Goal: Information Seeking & Learning: Learn about a topic

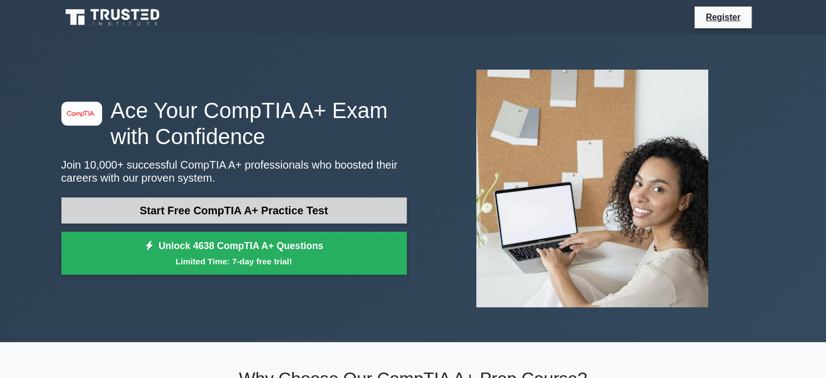
click at [317, 209] on link "Start Free CompTIA A+ Practice Test" at bounding box center [233, 210] width 345 height 26
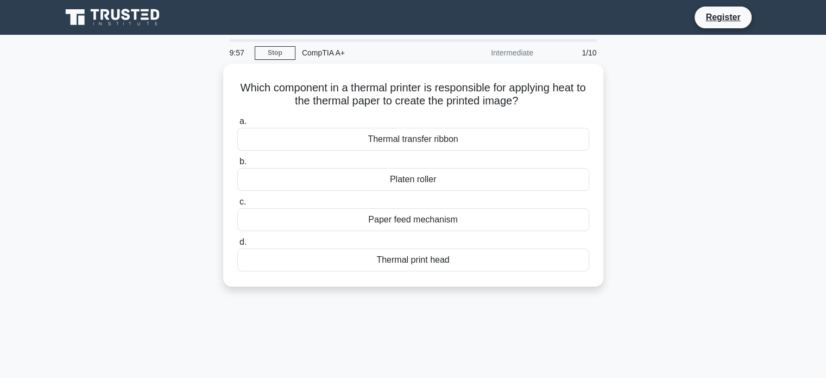
click at [317, 53] on div "CompTIA A+" at bounding box center [370, 53] width 149 height 22
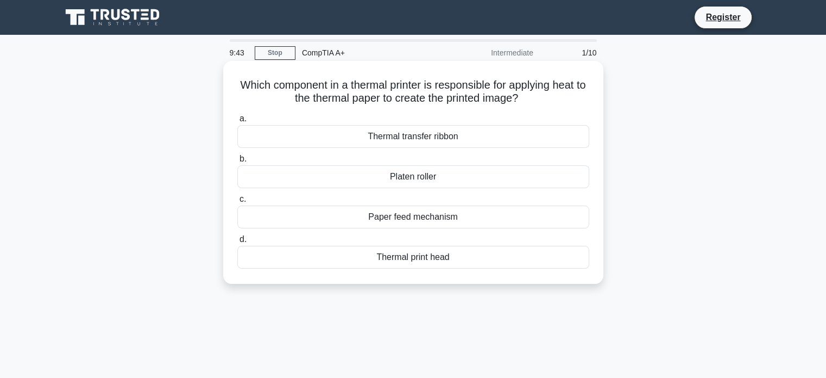
click at [403, 260] on div "Thermal print head" at bounding box center [413, 257] width 352 height 23
click at [237, 243] on input "d. Thermal print head" at bounding box center [237, 239] width 0 height 7
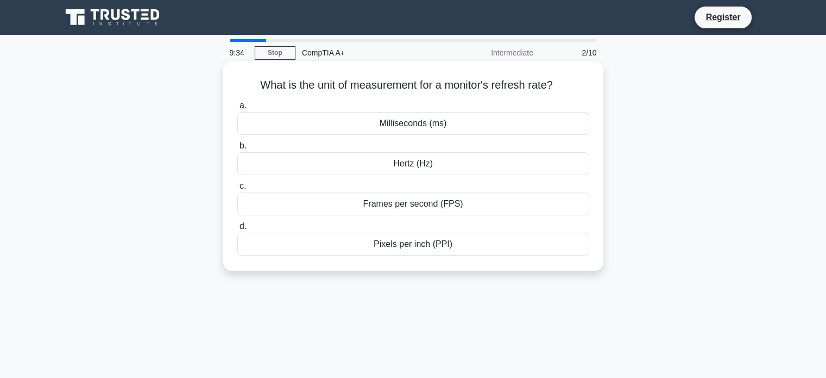
drag, startPoint x: 257, startPoint y: 86, endPoint x: 577, endPoint y: 76, distance: 320.7
click at [577, 76] on div "What is the unit of measurement for a monitor's refresh rate? .spinner_0XTQ{tra…" at bounding box center [414, 165] width 372 height 201
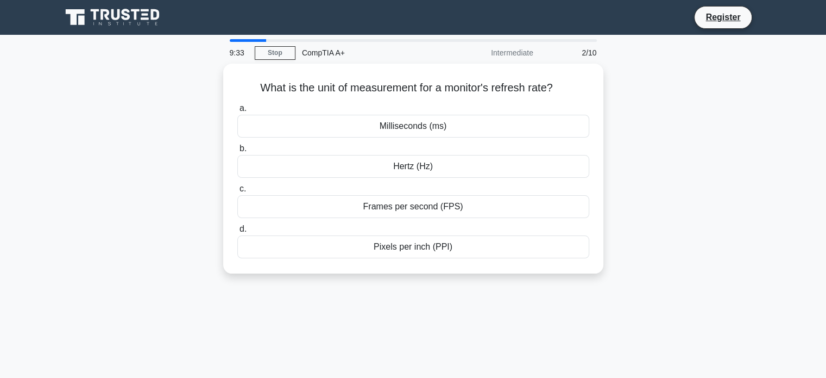
copy h5 "What is the unit of measurement for a monitor's refresh rate?"
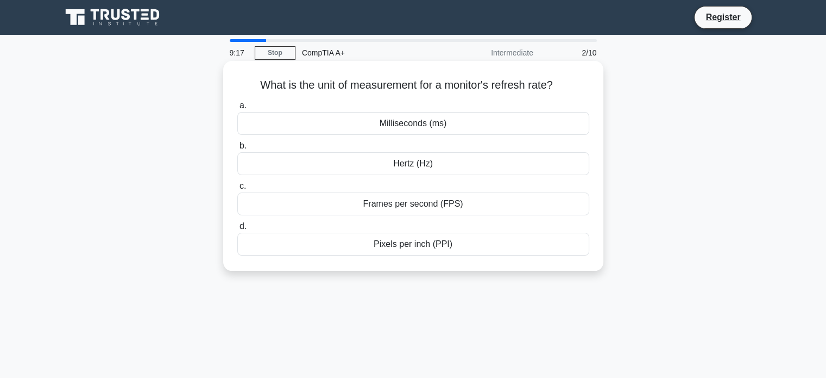
click at [586, 83] on h5 "What is the unit of measurement for a monitor's refresh rate? .spinner_0XTQ{tra…" at bounding box center [413, 85] width 354 height 14
click at [394, 206] on div "Frames per second (FPS)" at bounding box center [413, 203] width 352 height 23
click at [237, 190] on input "c. Frames per second (FPS)" at bounding box center [237, 186] width 0 height 7
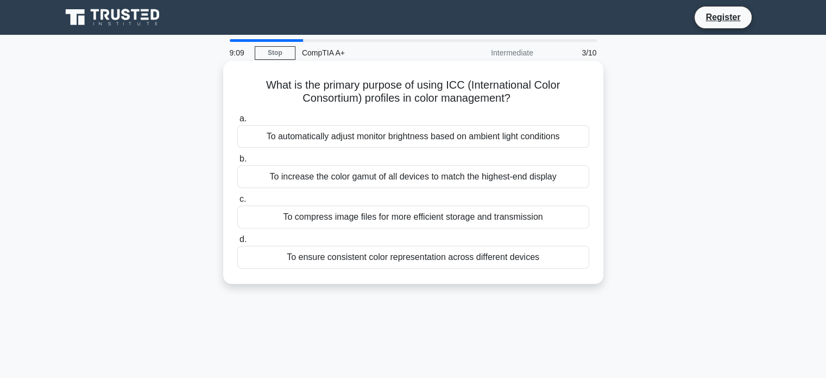
drag, startPoint x: 259, startPoint y: 78, endPoint x: 543, endPoint y: 95, distance: 284.6
click at [543, 95] on h5 "What is the primary purpose of using ICC (International Color Consortium) profi…" at bounding box center [413, 91] width 354 height 27
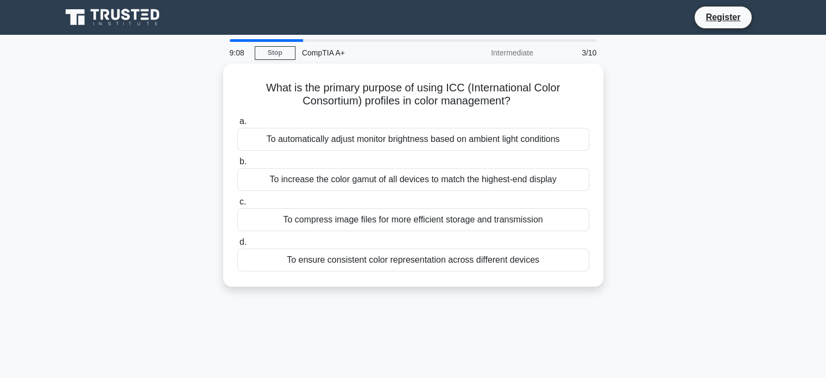
copy h5 "What is the primary purpose of using ICC (International Color Consortium) profi…"
click at [161, 145] on div "What is the primary purpose of using ICC (International Color Consortium) profi…" at bounding box center [413, 182] width 717 height 236
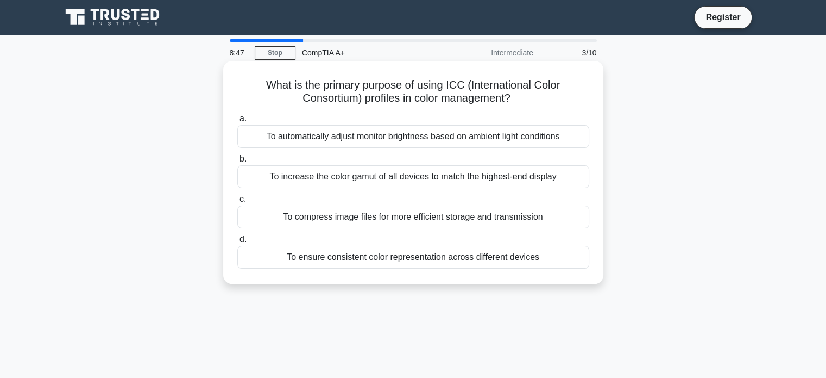
click at [419, 217] on div "To compress image files for more efficient storage and transmission" at bounding box center [413, 216] width 352 height 23
click at [237, 203] on input "c. To compress image files for more efficient storage and transmission" at bounding box center [237, 199] width 0 height 7
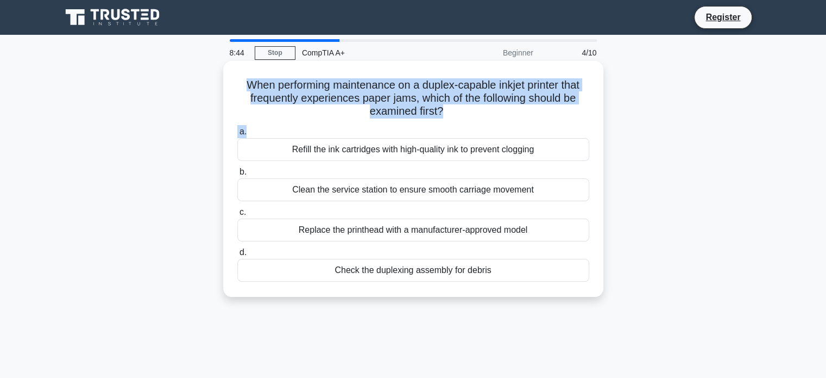
drag, startPoint x: 238, startPoint y: 80, endPoint x: 532, endPoint y: 126, distance: 297.0
click at [532, 126] on div "When performing maintenance on a duplex-capable inkjet printer that frequently …" at bounding box center [414, 178] width 372 height 227
drag, startPoint x: 471, startPoint y: 123, endPoint x: 456, endPoint y: 121, distance: 14.8
click at [470, 123] on div "When performing maintenance on a duplex-capable inkjet printer that frequently …" at bounding box center [414, 178] width 372 height 227
click at [225, 81] on div "When performing maintenance on a duplex-capable inkjet printer that frequently …" at bounding box center [413, 179] width 380 height 236
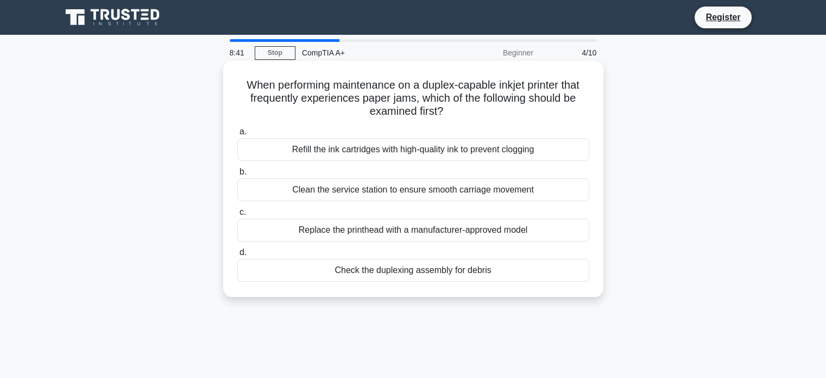
drag, startPoint x: 236, startPoint y: 78, endPoint x: 474, endPoint y: 117, distance: 240.6
click at [474, 117] on div "When performing maintenance on a duplex-capable inkjet printer that frequently …" at bounding box center [414, 178] width 372 height 227
click at [269, 108] on h5 "When performing maintenance on a duplex-capable inkjet printer that frequently …" at bounding box center [413, 98] width 354 height 40
click at [237, 86] on h5 "When performing maintenance on a duplex-capable inkjet printer that frequently …" at bounding box center [413, 98] width 354 height 40
drag, startPoint x: 253, startPoint y: 92, endPoint x: 559, endPoint y: 288, distance: 364.1
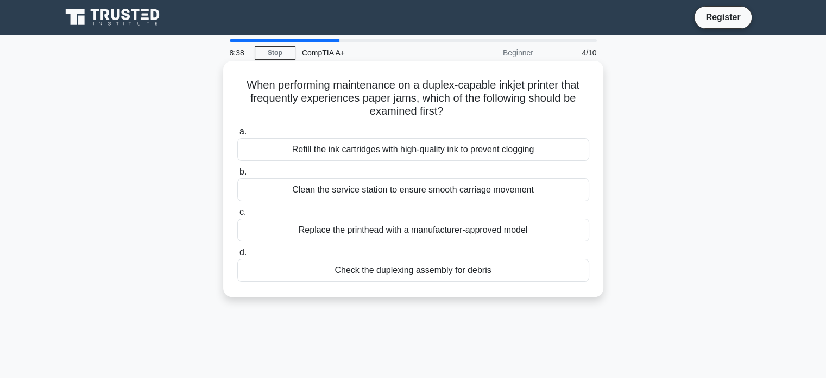
click at [559, 288] on div "When performing maintenance on a duplex-capable inkjet printer that frequently …" at bounding box center [414, 178] width 372 height 227
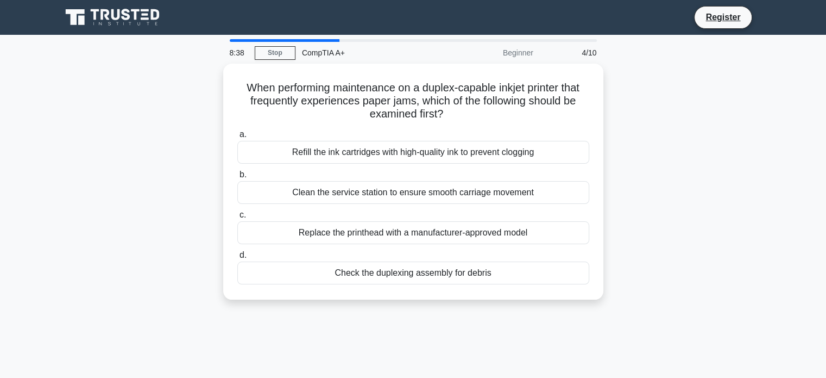
copy div "When performing maintenance on a duplex-capable inkjet printer that frequently …"
click at [254, 316] on div "8:07 Stop CompTIA A+ Beginner 4/10 When performing maintenance on a duplex-capa…" at bounding box center [413, 310] width 717 height 543
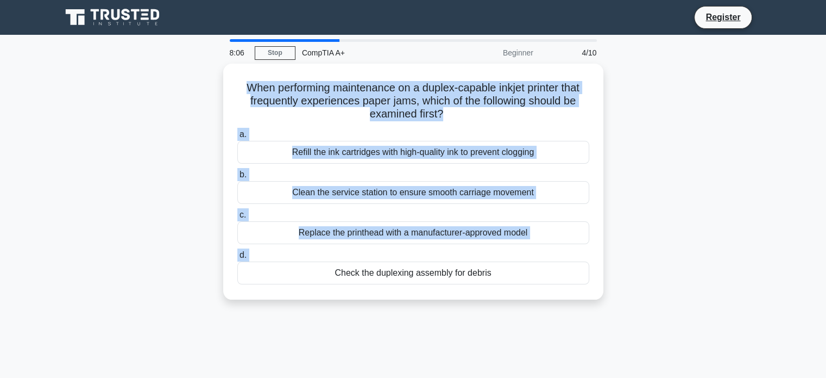
click at [231, 328] on div "8:06 Stop CompTIA A+ Beginner 4/10 When performing maintenance on a duplex-capa…" at bounding box center [413, 310] width 717 height 543
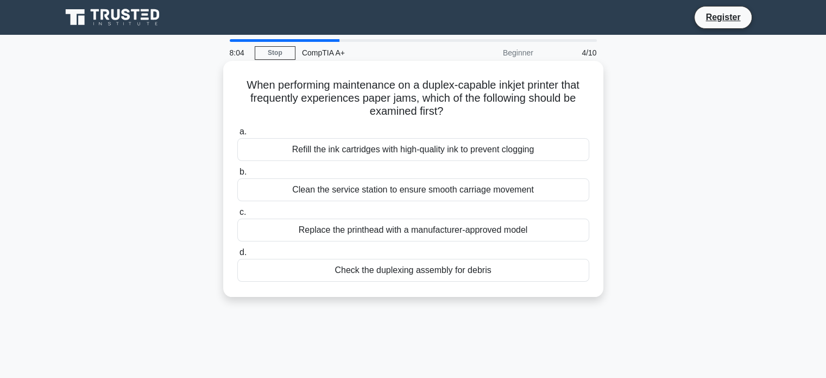
click at [379, 228] on div "Replace the printhead with a manufacturer-approved model" at bounding box center [413, 229] width 352 height 23
click at [237, 216] on input "c. Replace the printhead with a manufacturer-approved model" at bounding box center [237, 212] width 0 height 7
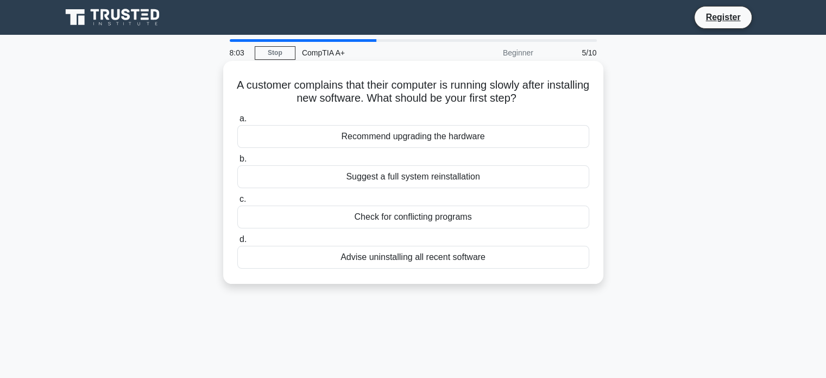
click at [473, 175] on div "Suggest a full system reinstallation" at bounding box center [413, 176] width 352 height 23
click at [237, 162] on input "b. Suggest a full system reinstallation" at bounding box center [237, 158] width 0 height 7
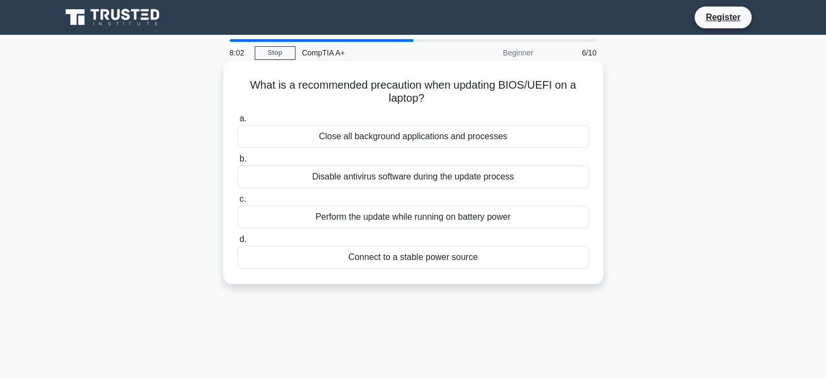
click at [419, 125] on div "Close all background applications and processes" at bounding box center [413, 136] width 352 height 23
click at [237, 122] on input "a. Close all background applications and processes" at bounding box center [237, 118] width 0 height 7
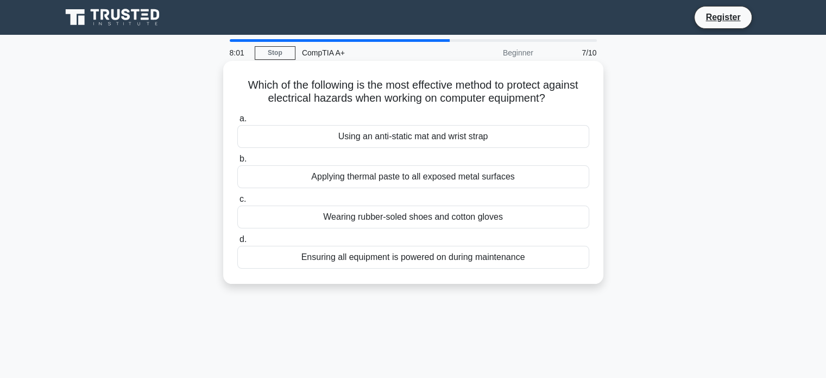
click at [382, 247] on div "Ensuring all equipment is powered on during maintenance" at bounding box center [413, 257] width 352 height 23
click at [237, 243] on input "d. Ensuring all equipment is powered on during maintenance" at bounding box center [237, 239] width 0 height 7
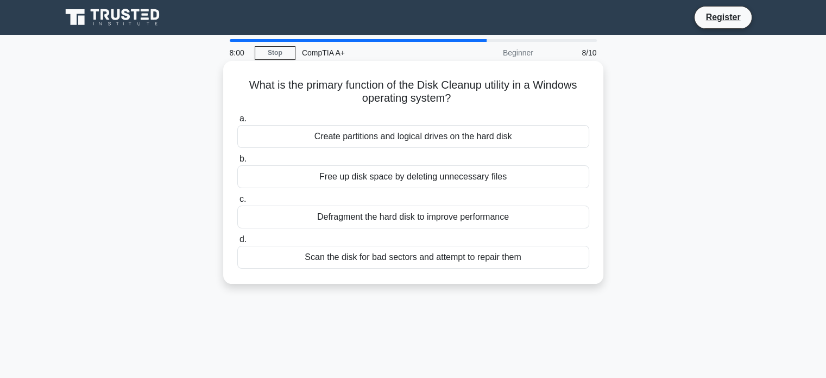
click at [431, 175] on div "Free up disk space by deleting unnecessary files" at bounding box center [413, 176] width 352 height 23
click at [237, 162] on input "b. Free up disk space by deleting unnecessary files" at bounding box center [237, 158] width 0 height 7
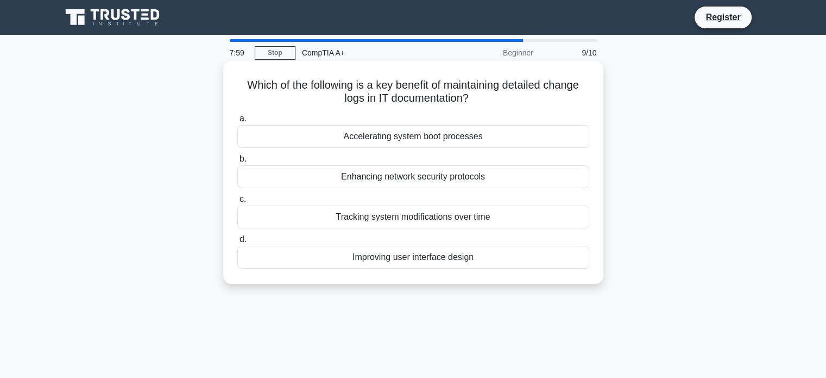
click at [395, 224] on div "Tracking system modifications over time" at bounding box center [413, 216] width 352 height 23
click at [237, 203] on input "c. Tracking system modifications over time" at bounding box center [237, 199] width 0 height 7
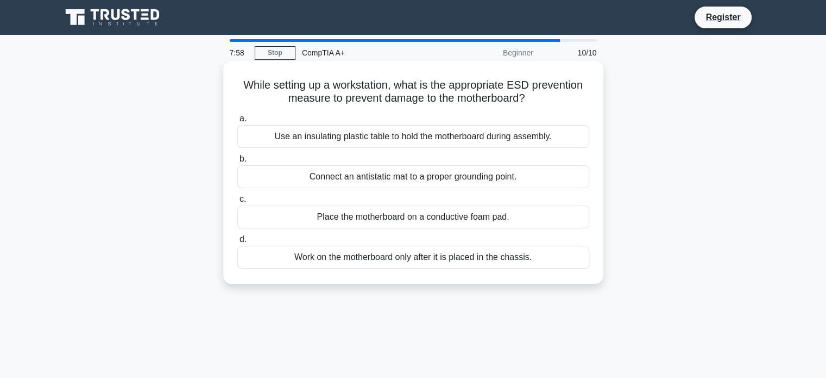
click at [414, 140] on div "Use an insulating plastic table to hold the motherboard during assembly." at bounding box center [413, 136] width 352 height 23
click at [237, 122] on input "a. Use an insulating plastic table to hold the motherboard during assembly." at bounding box center [237, 118] width 0 height 7
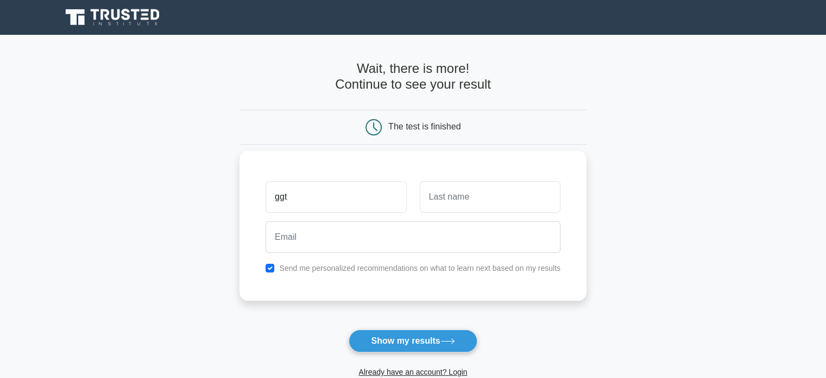
type input "ggt"
click at [493, 209] on input "text" at bounding box center [490, 197] width 141 height 32
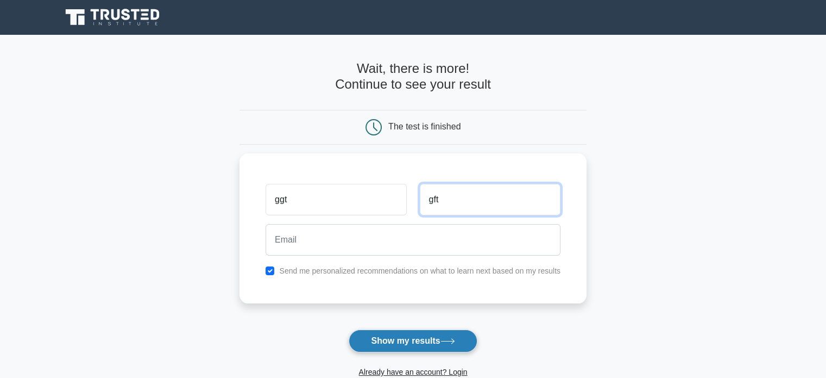
type input "gft"
click at [411, 341] on button "Show my results" at bounding box center [413, 340] width 128 height 23
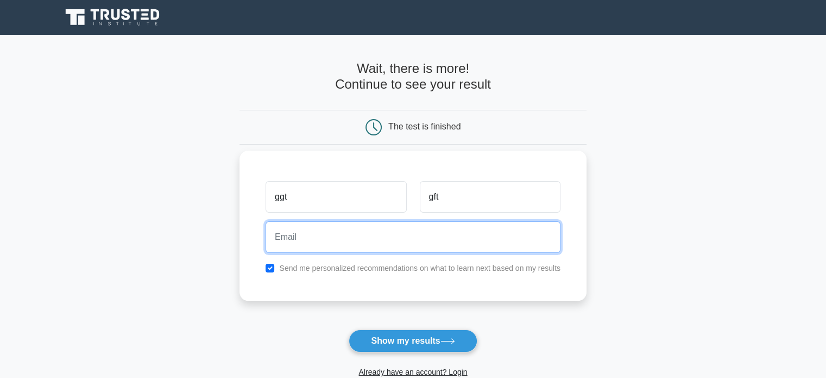
click at [346, 239] on input "email" at bounding box center [413, 237] width 295 height 32
type input "kevinmatias271003@gmail.com"
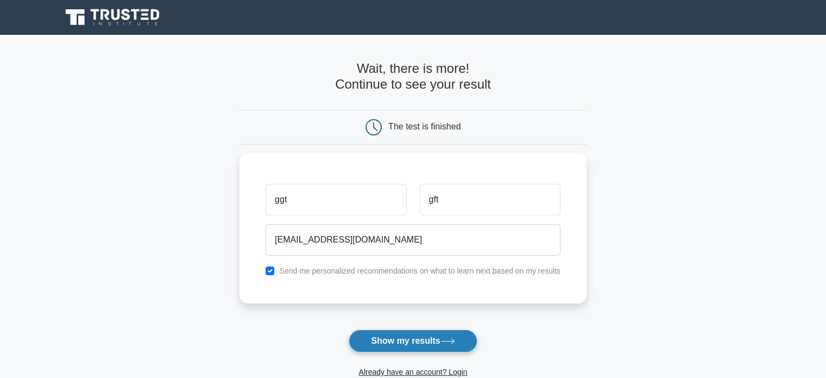
click at [408, 341] on button "Show my results" at bounding box center [413, 340] width 128 height 23
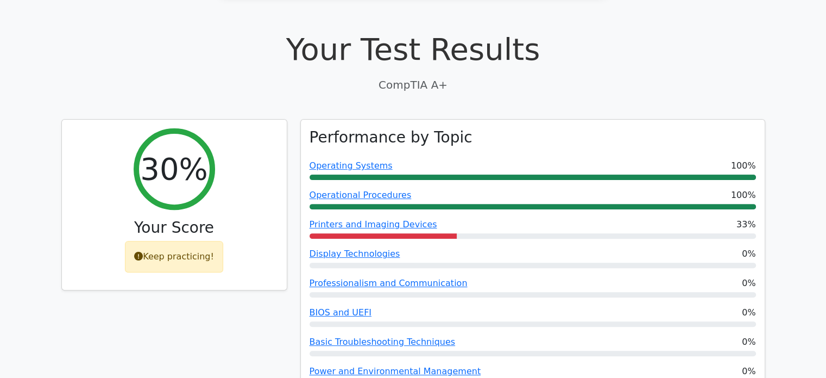
scroll to position [326, 0]
